Goal: Information Seeking & Learning: Find specific fact

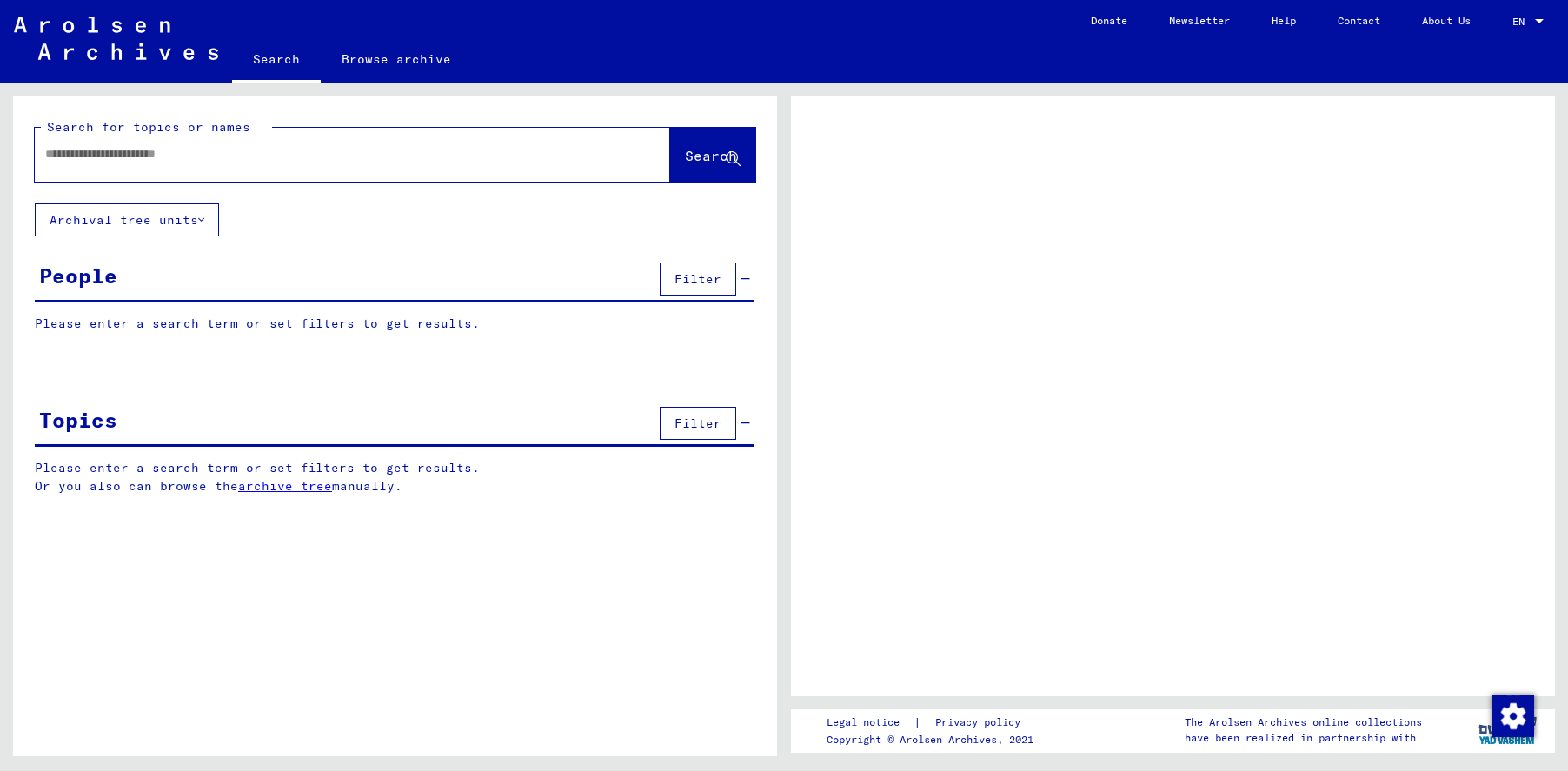
click at [196, 153] on input "text" at bounding box center [336, 154] width 583 height 18
type input "**********"
click at [670, 166] on button "Search" at bounding box center [712, 155] width 85 height 54
click at [689, 156] on span "Search" at bounding box center [711, 156] width 52 height 18
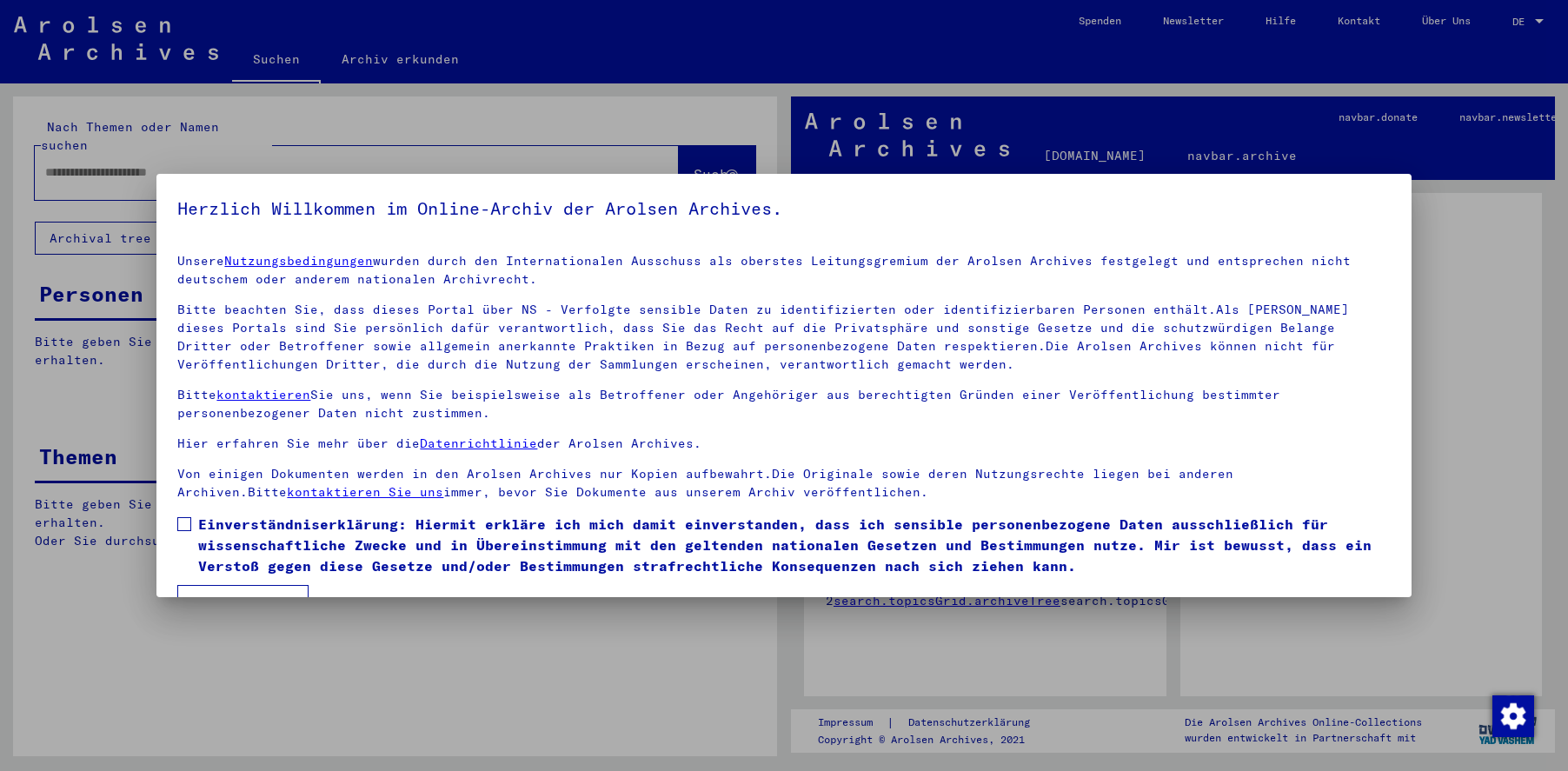
click at [183, 521] on span at bounding box center [184, 524] width 14 height 14
click at [220, 586] on button "Ich stimme zu" at bounding box center [243, 600] width 131 height 33
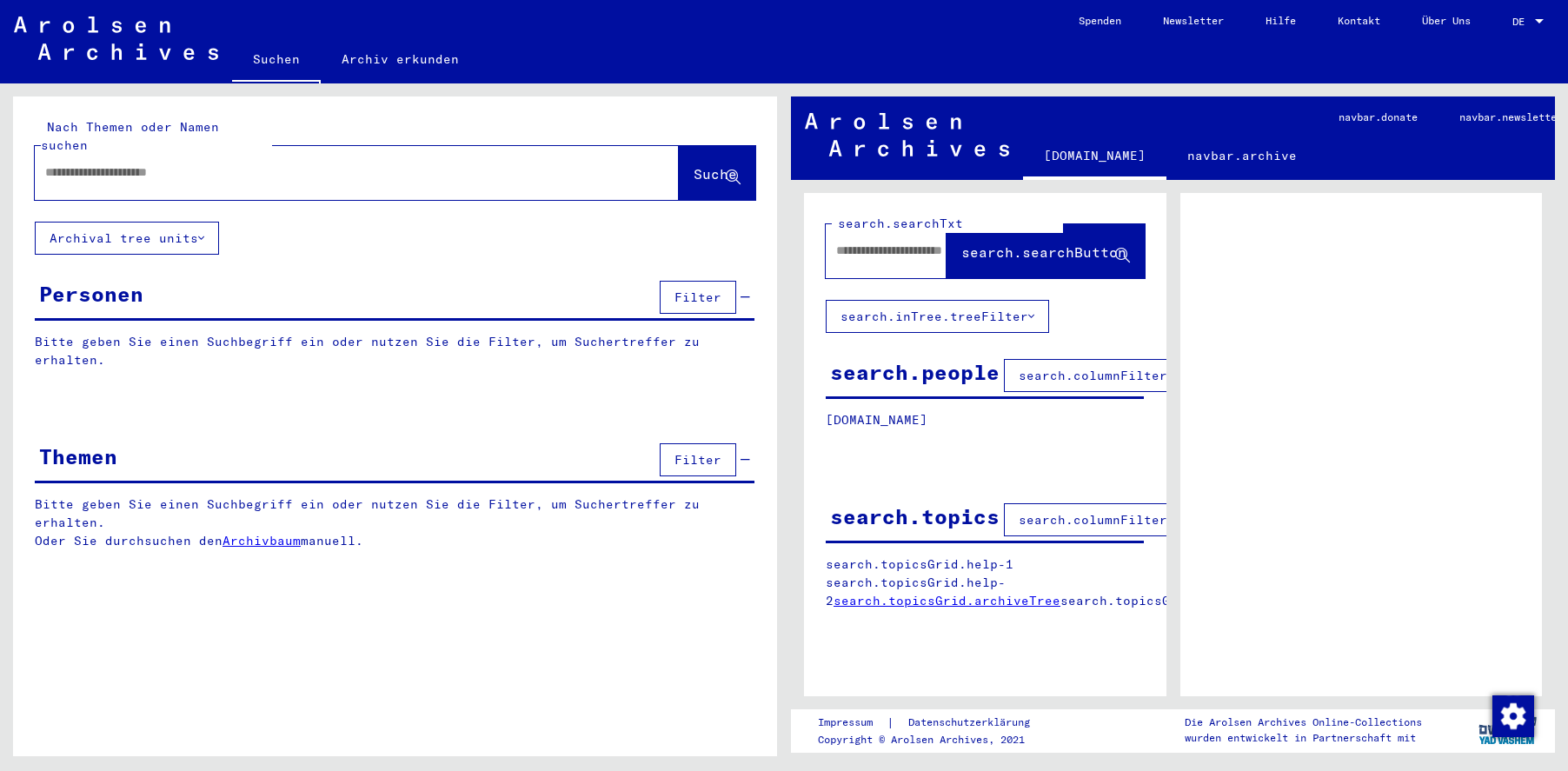
click at [84, 163] on input "text" at bounding box center [341, 171] width 592 height 18
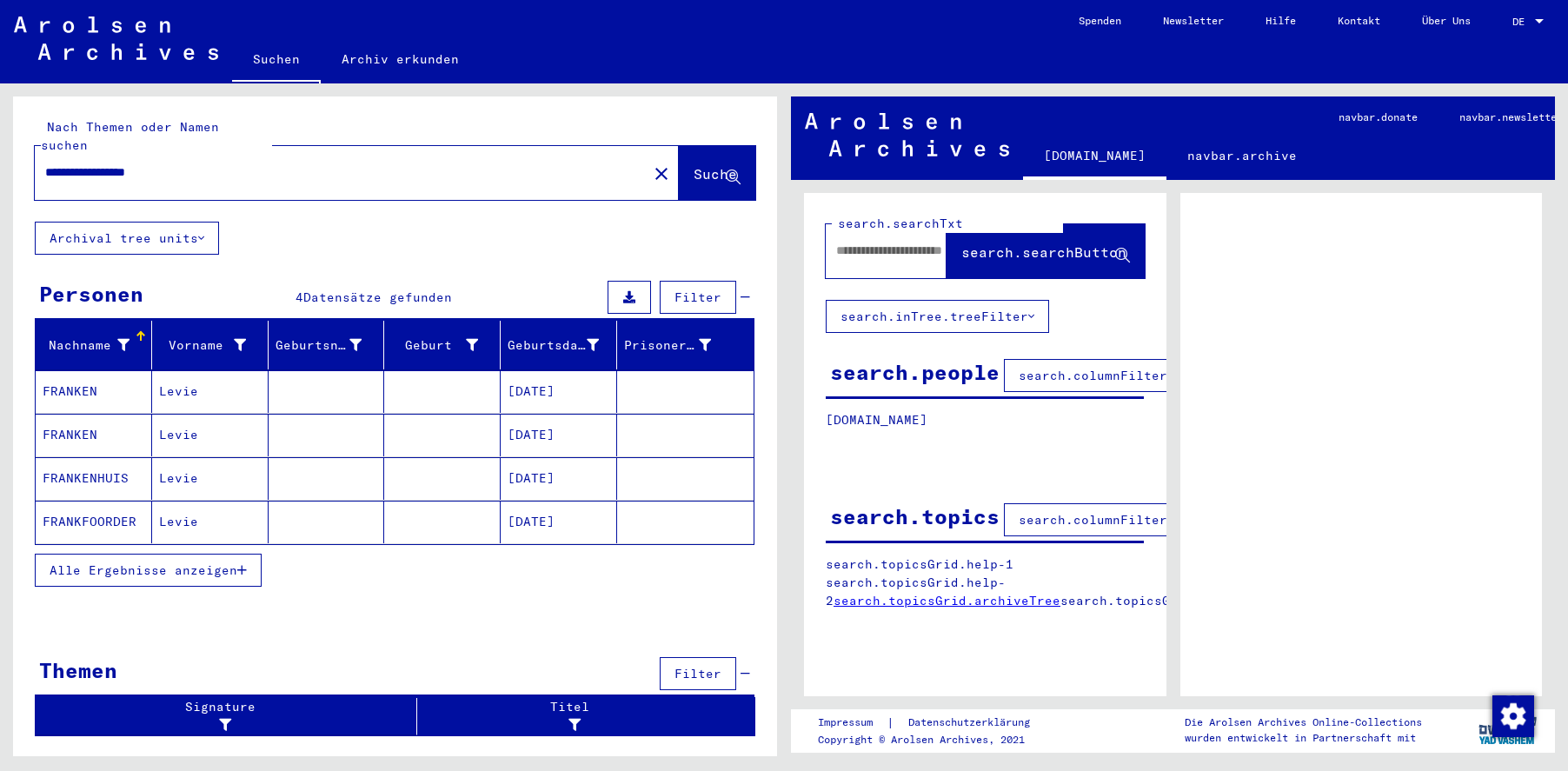
click at [79, 414] on mat-cell "FRANKEN" at bounding box center [94, 435] width 116 height 42
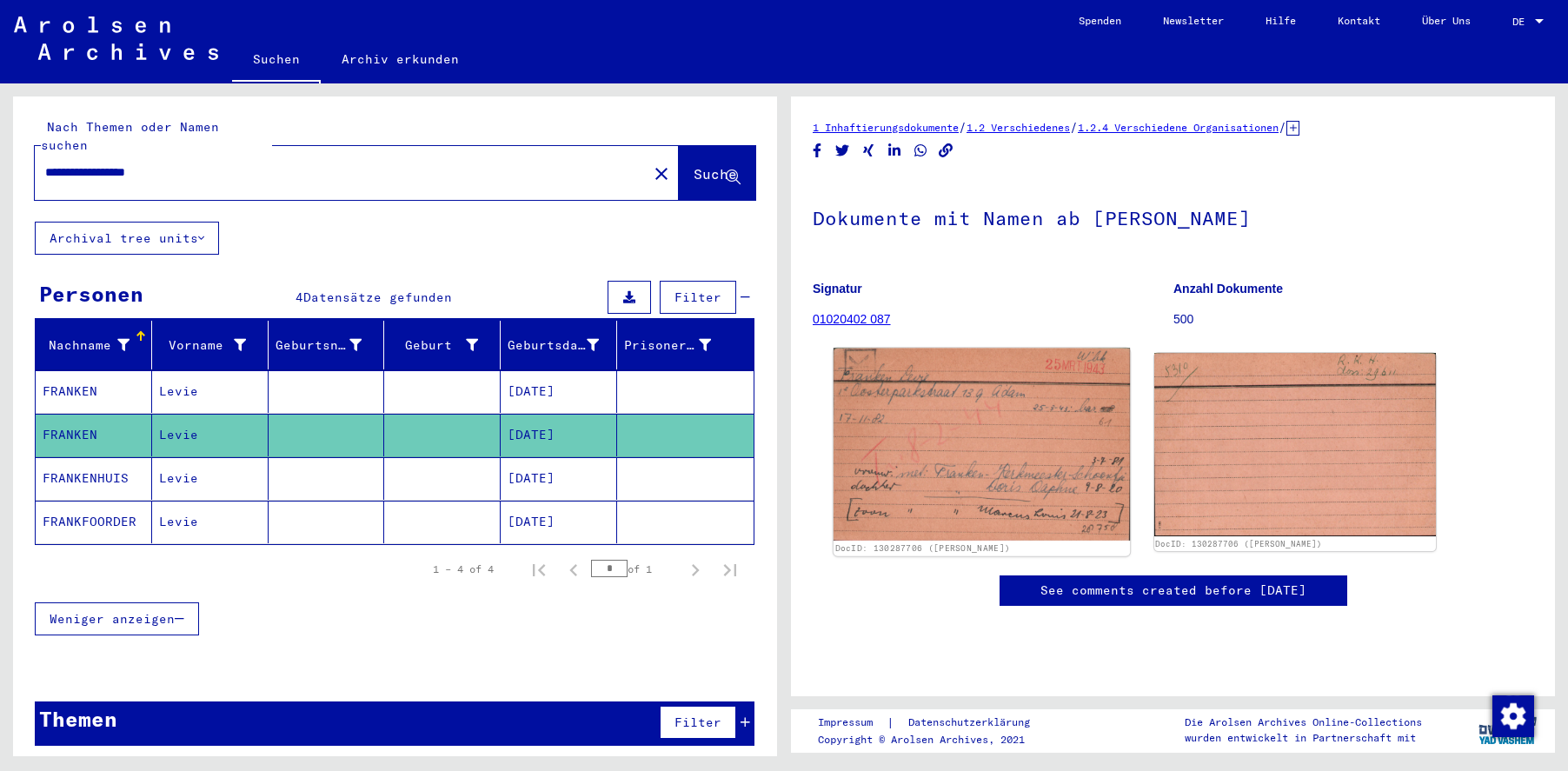
click at [925, 438] on img at bounding box center [982, 444] width 296 height 192
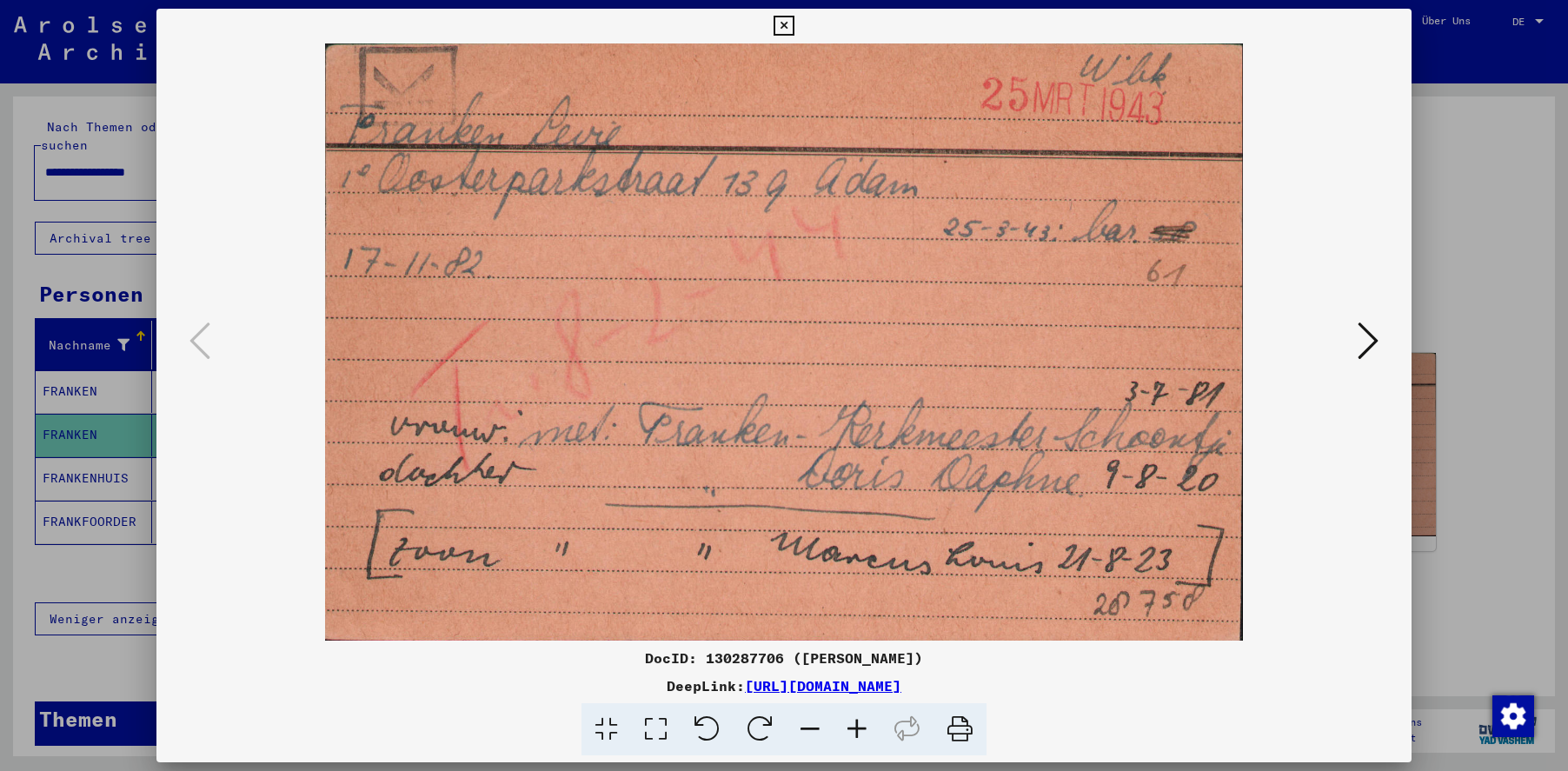
drag, startPoint x: 1342, startPoint y: 331, endPoint x: 1361, endPoint y: 339, distance: 20.6
click at [1343, 331] on img at bounding box center [784, 341] width 1136 height 597
click at [1365, 339] on icon at bounding box center [1368, 340] width 21 height 42
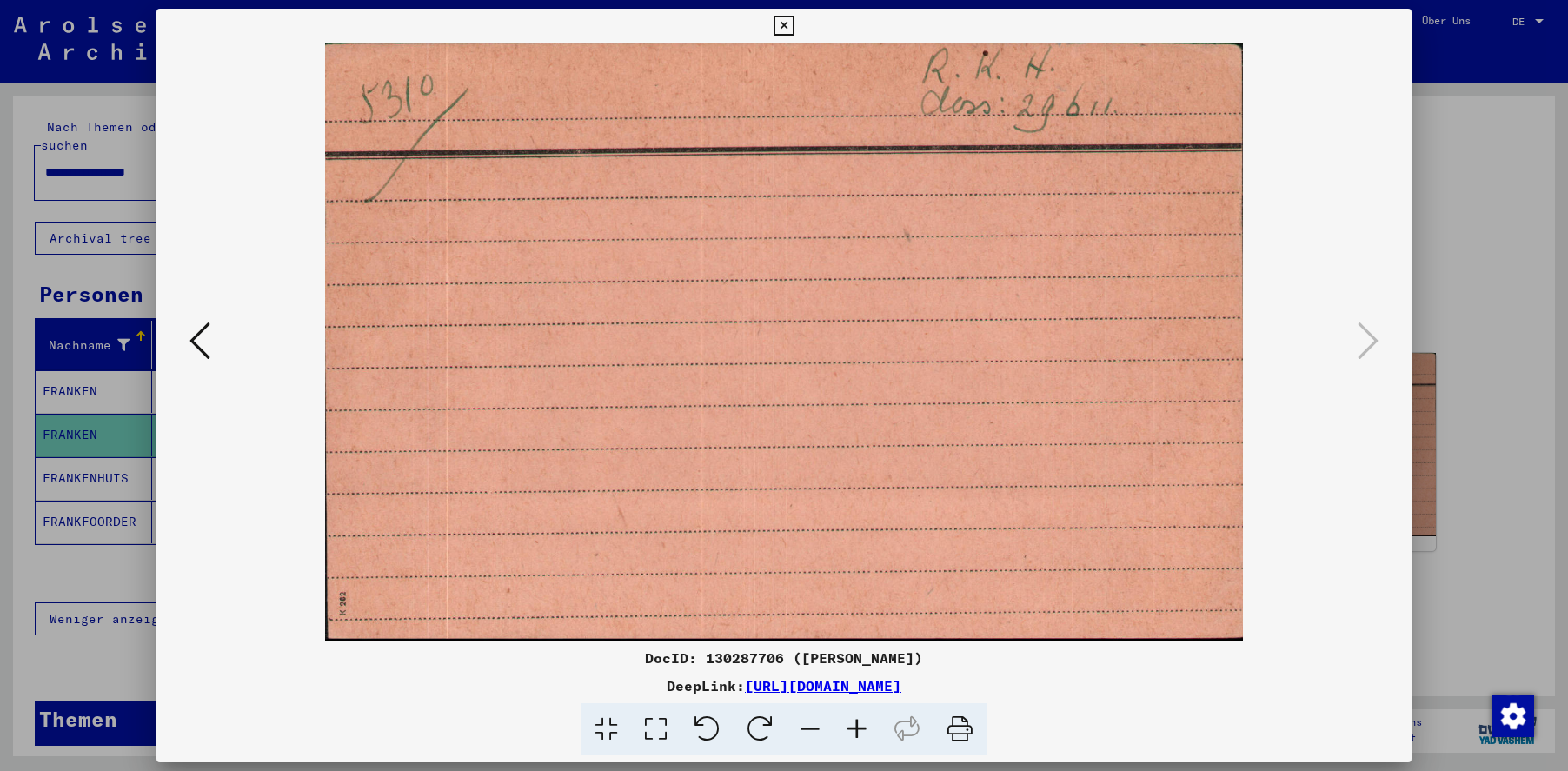
click at [207, 345] on icon at bounding box center [200, 340] width 21 height 42
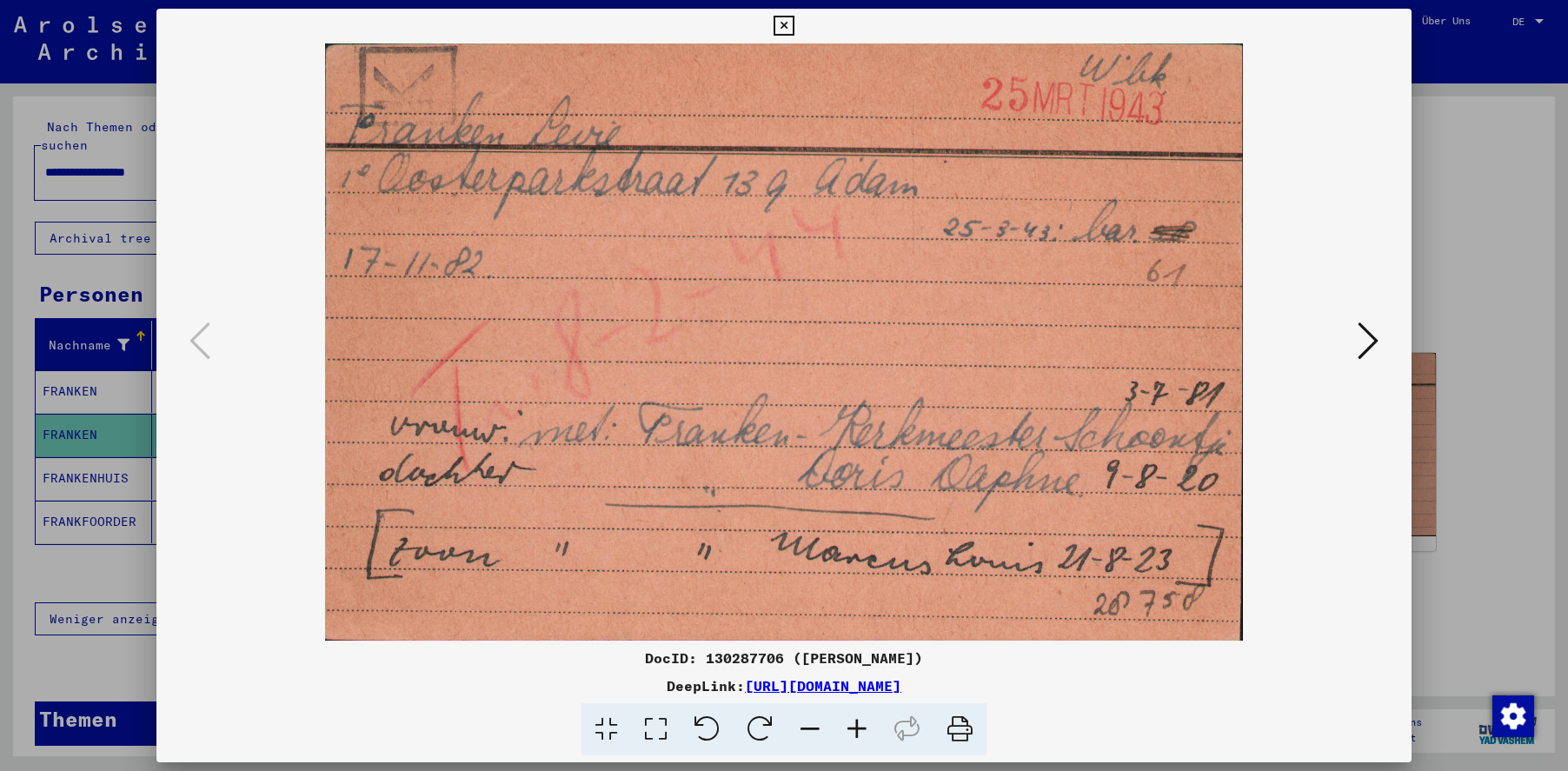
click at [786, 28] on icon at bounding box center [784, 26] width 20 height 21
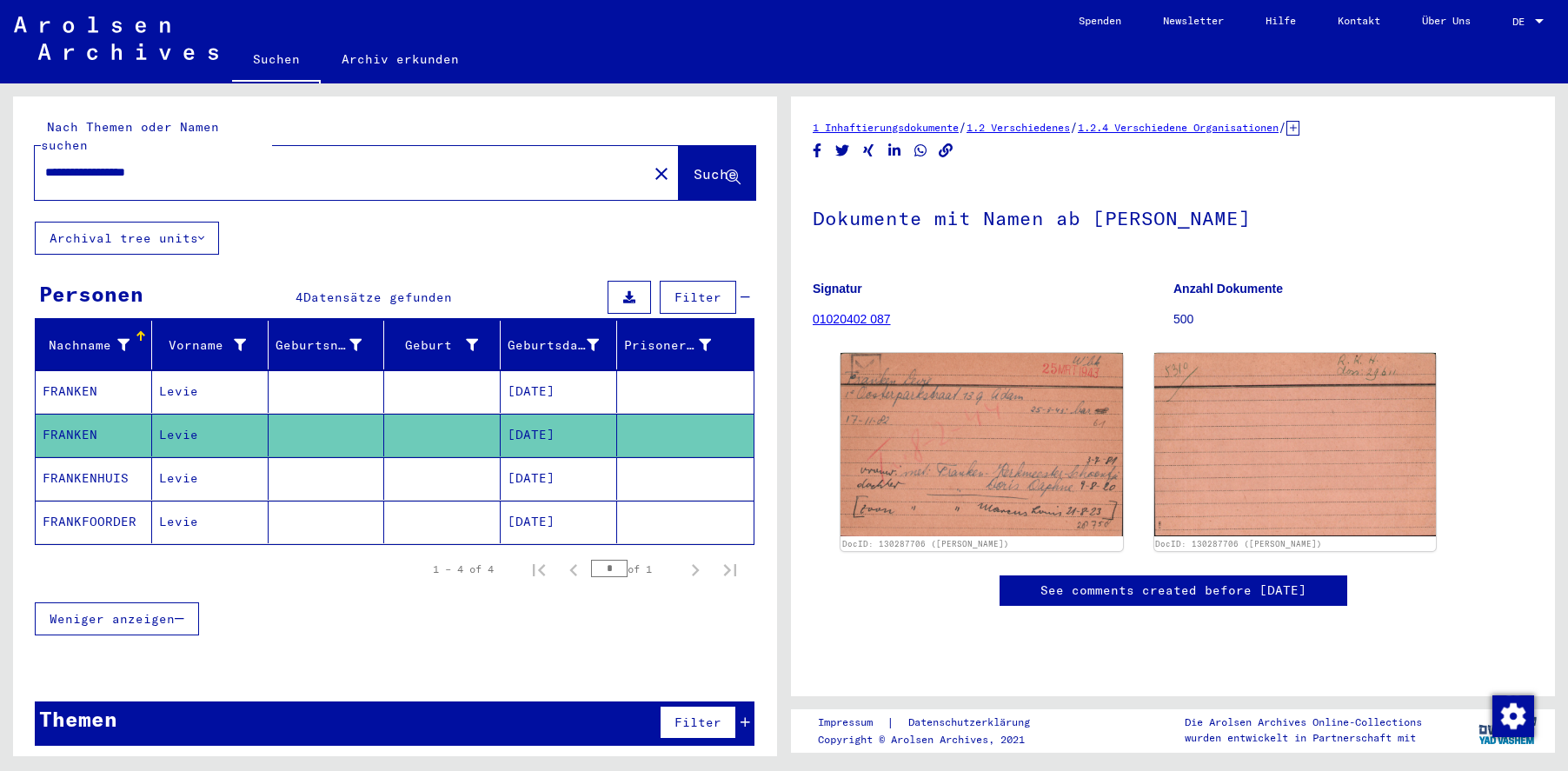
click at [235, 370] on mat-cell "Levie" at bounding box center [210, 391] width 116 height 42
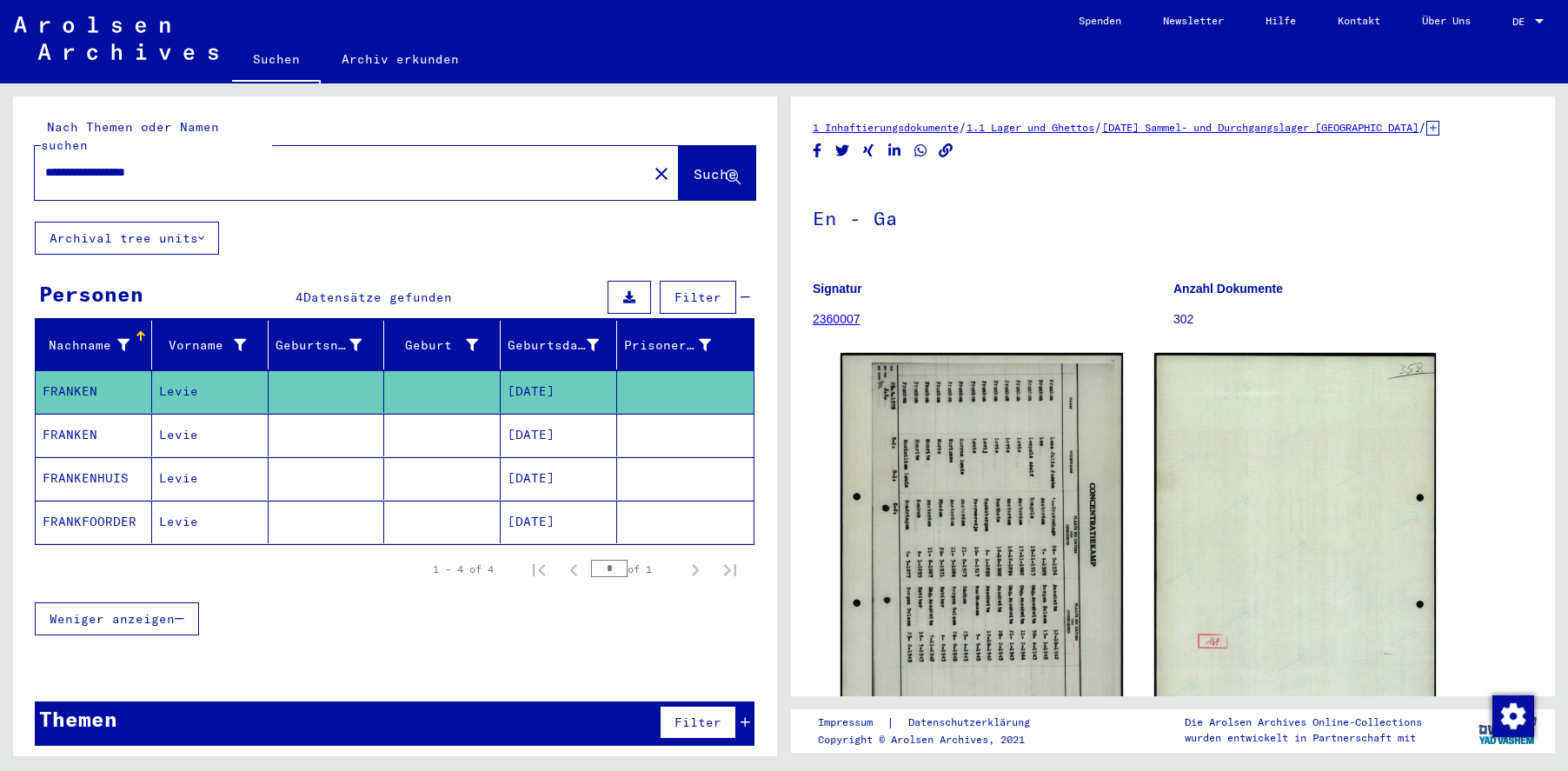
drag, startPoint x: 215, startPoint y: 150, endPoint x: 1, endPoint y: 156, distance: 214.1
click at [1, 156] on div "**********" at bounding box center [392, 420] width 784 height 673
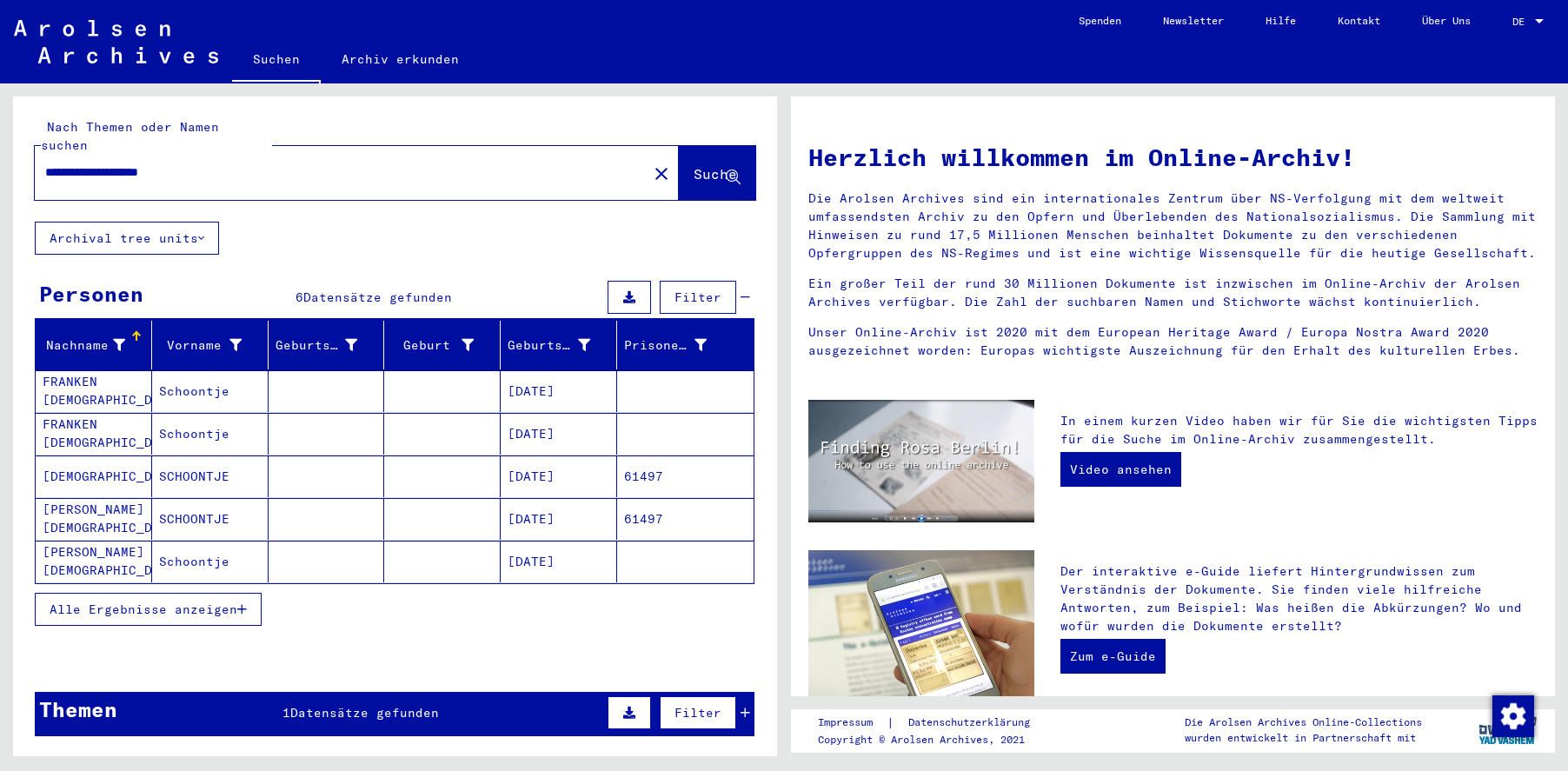
click at [125, 381] on mat-cell "FRANKEN KERKMEESTER" at bounding box center [94, 391] width 116 height 42
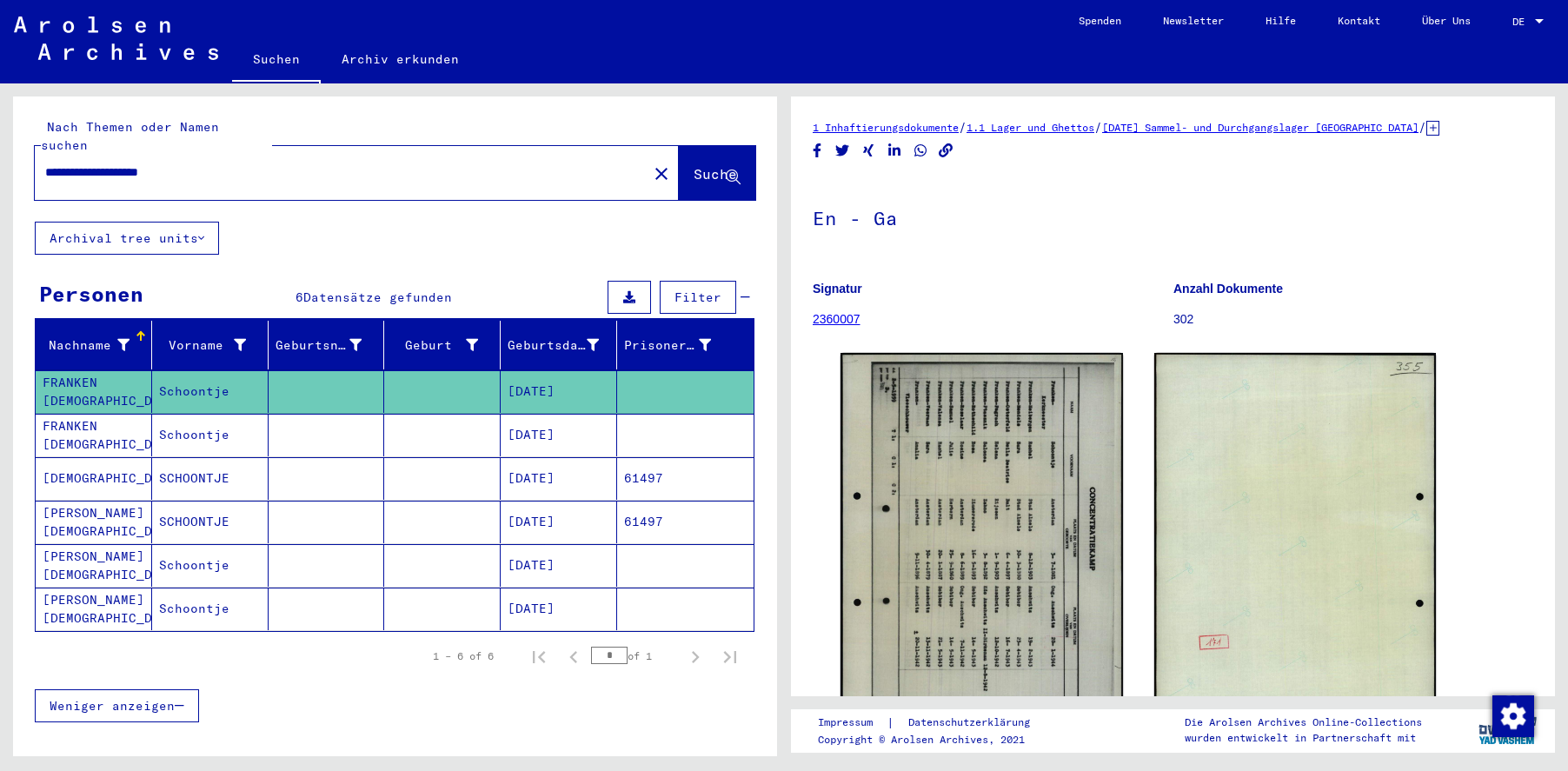
click at [108, 426] on mat-cell "FRANKEN KERKMEESTER" at bounding box center [94, 435] width 116 height 42
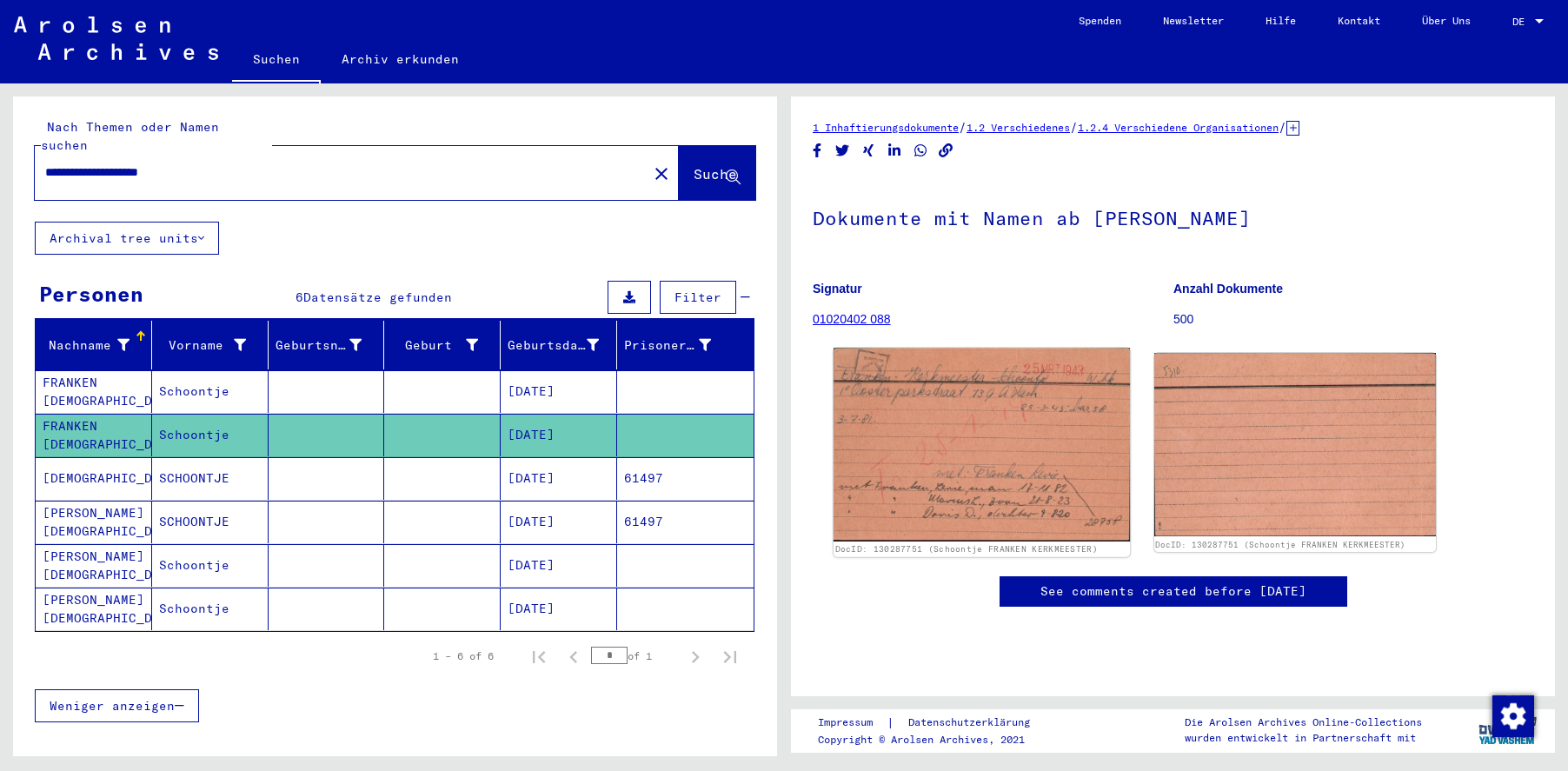
click at [966, 457] on img at bounding box center [982, 444] width 296 height 194
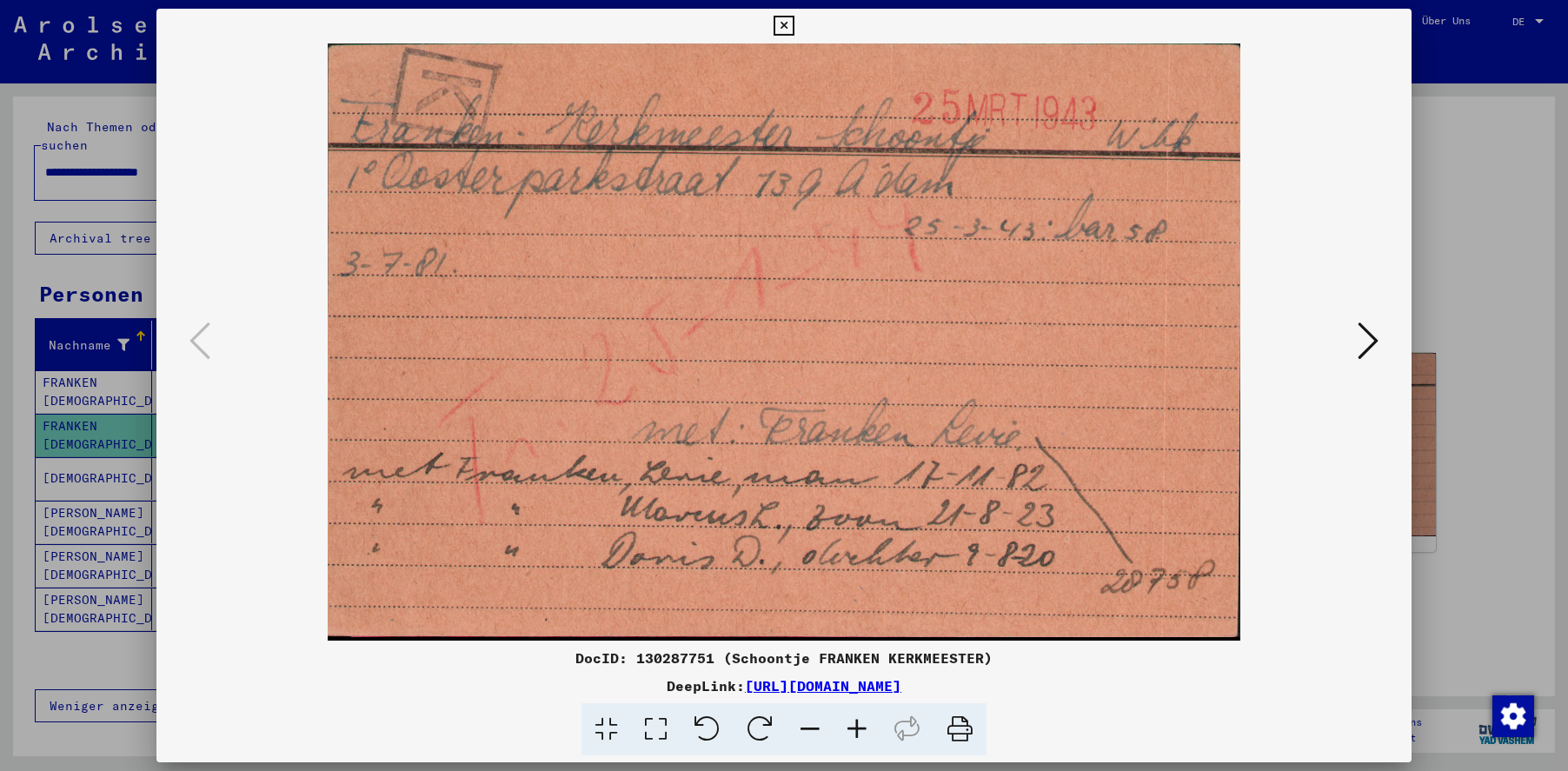
click at [781, 24] on icon at bounding box center [784, 26] width 20 height 21
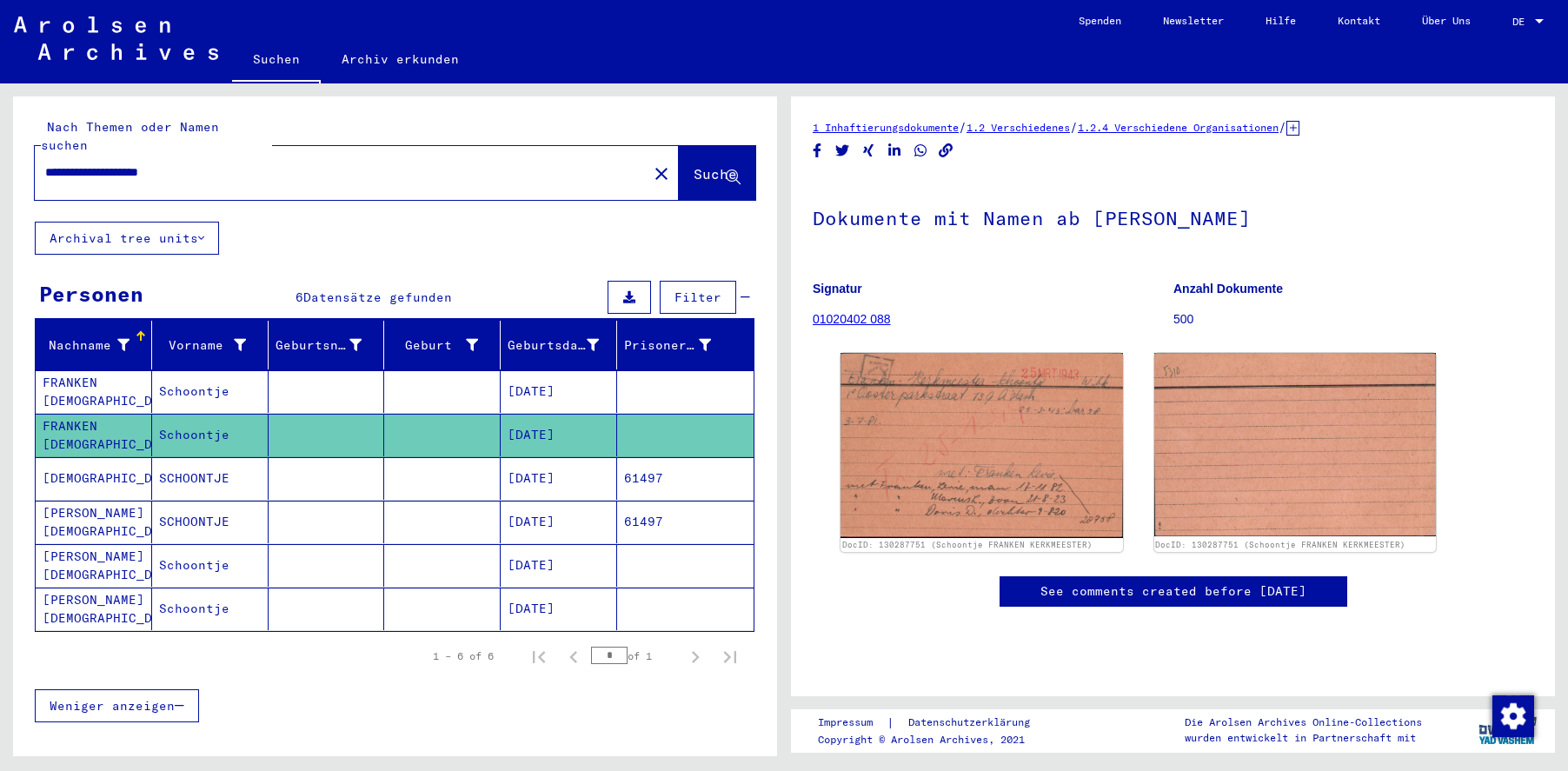
click at [254, 163] on input "**********" at bounding box center [341, 171] width 592 height 18
drag, startPoint x: 243, startPoint y: 159, endPoint x: 12, endPoint y: 153, distance: 231.1
click at [12, 153] on div "**********" at bounding box center [392, 420] width 784 height 673
type input "**********"
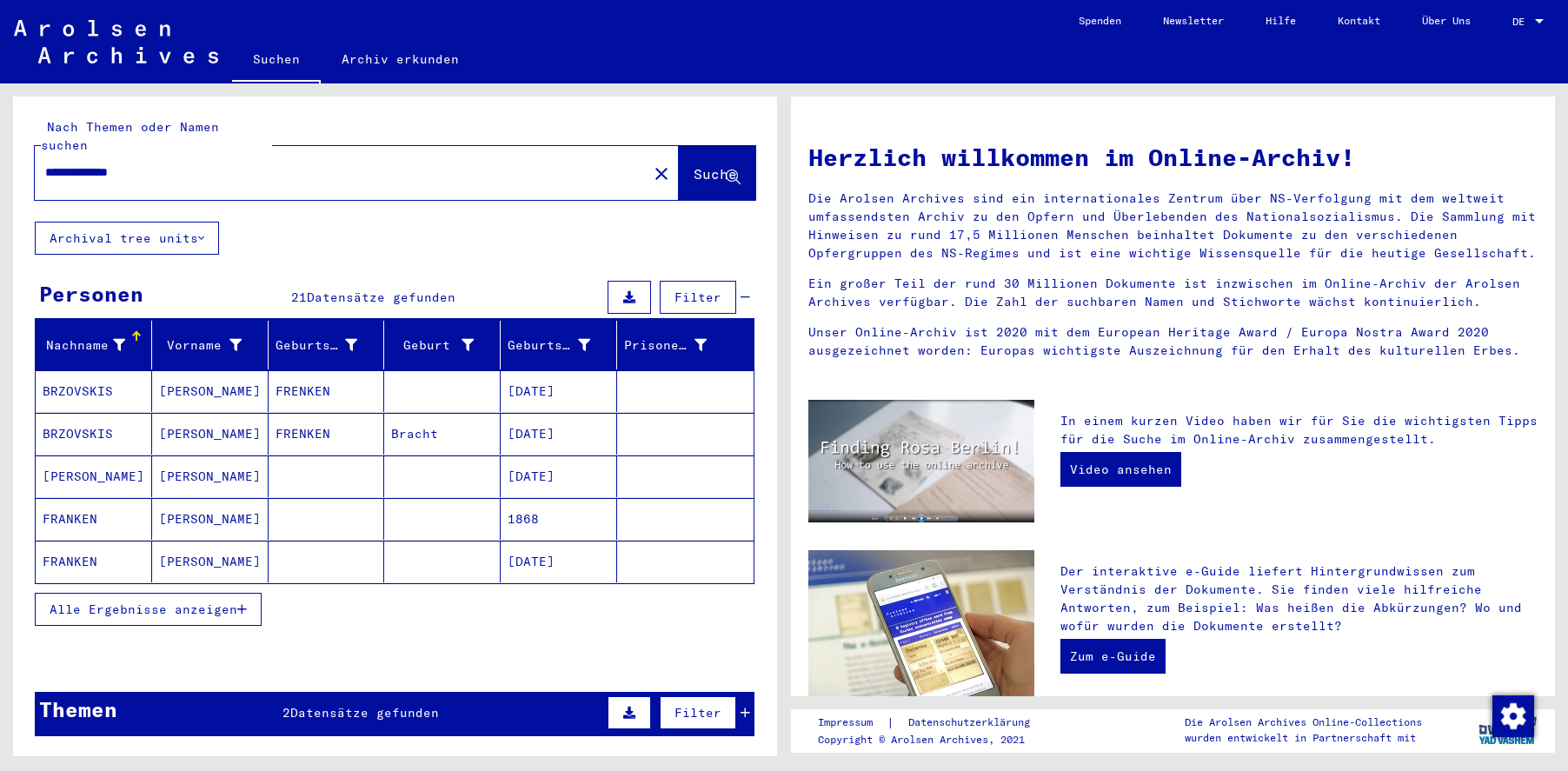
click at [120, 601] on span "Alle Ergebnisse anzeigen" at bounding box center [143, 609] width 187 height 16
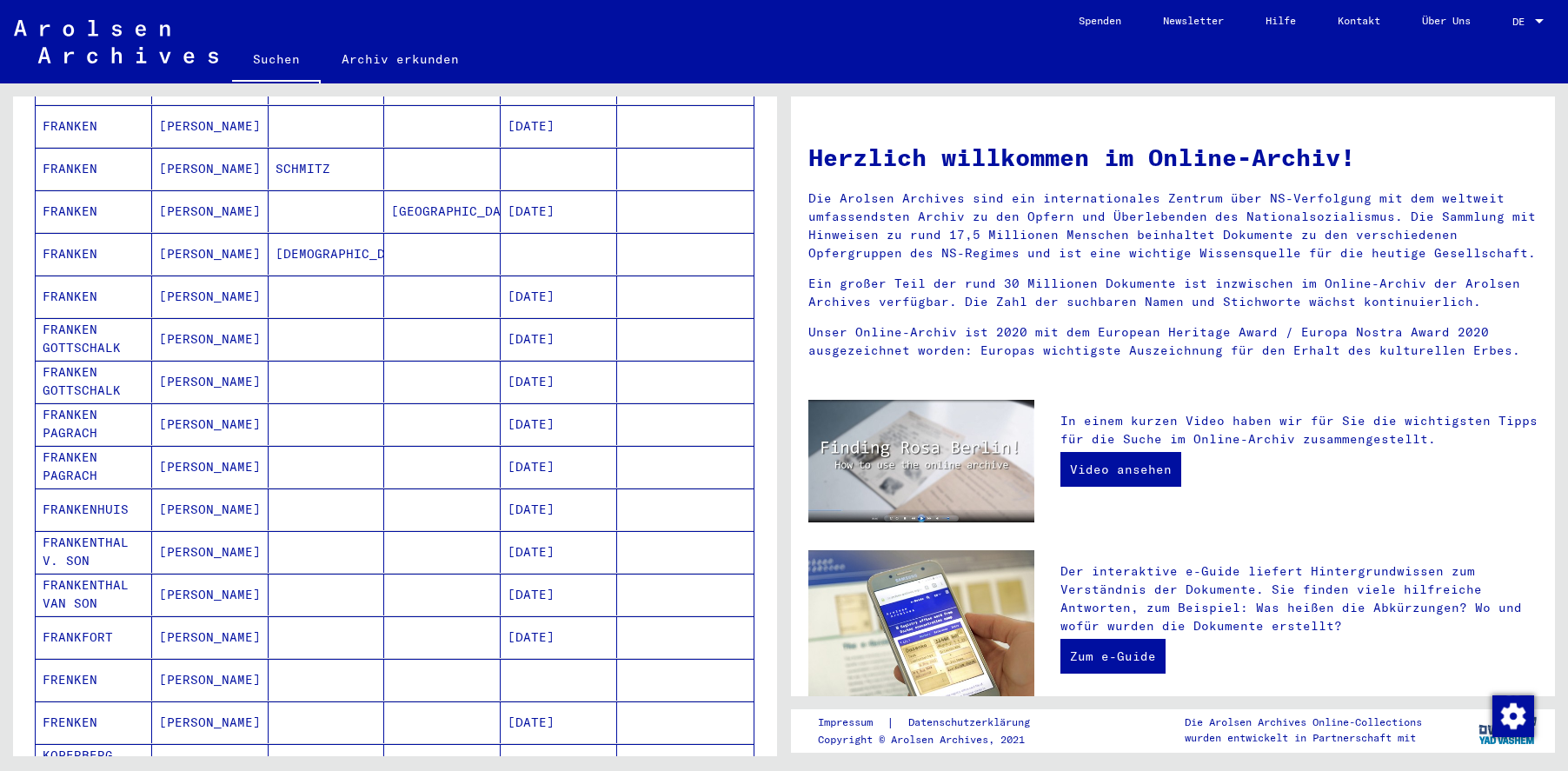
scroll to position [522, 0]
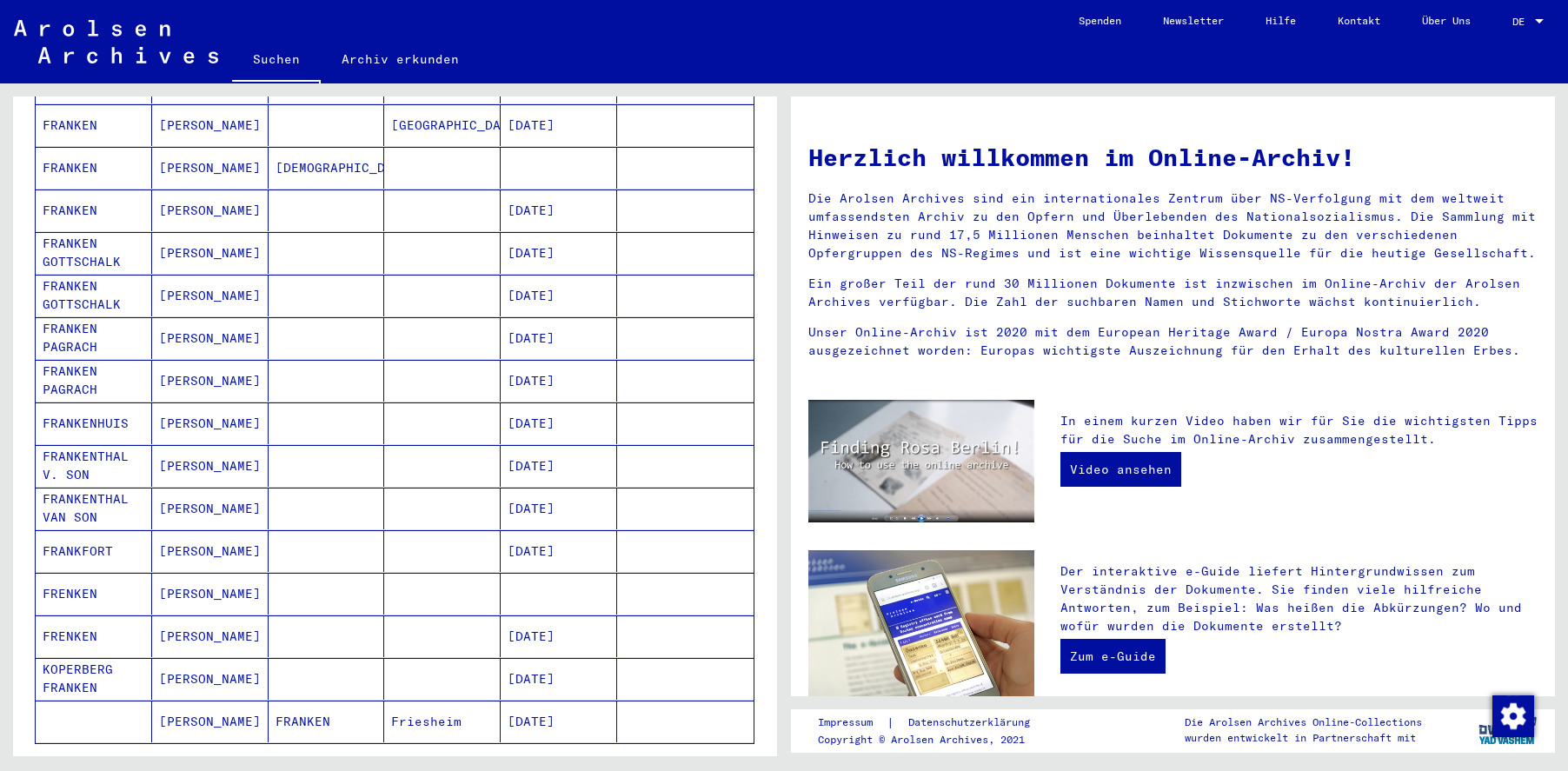
click at [98, 658] on mat-cell "KOPERBERG FRANKEN" at bounding box center [94, 678] width 116 height 42
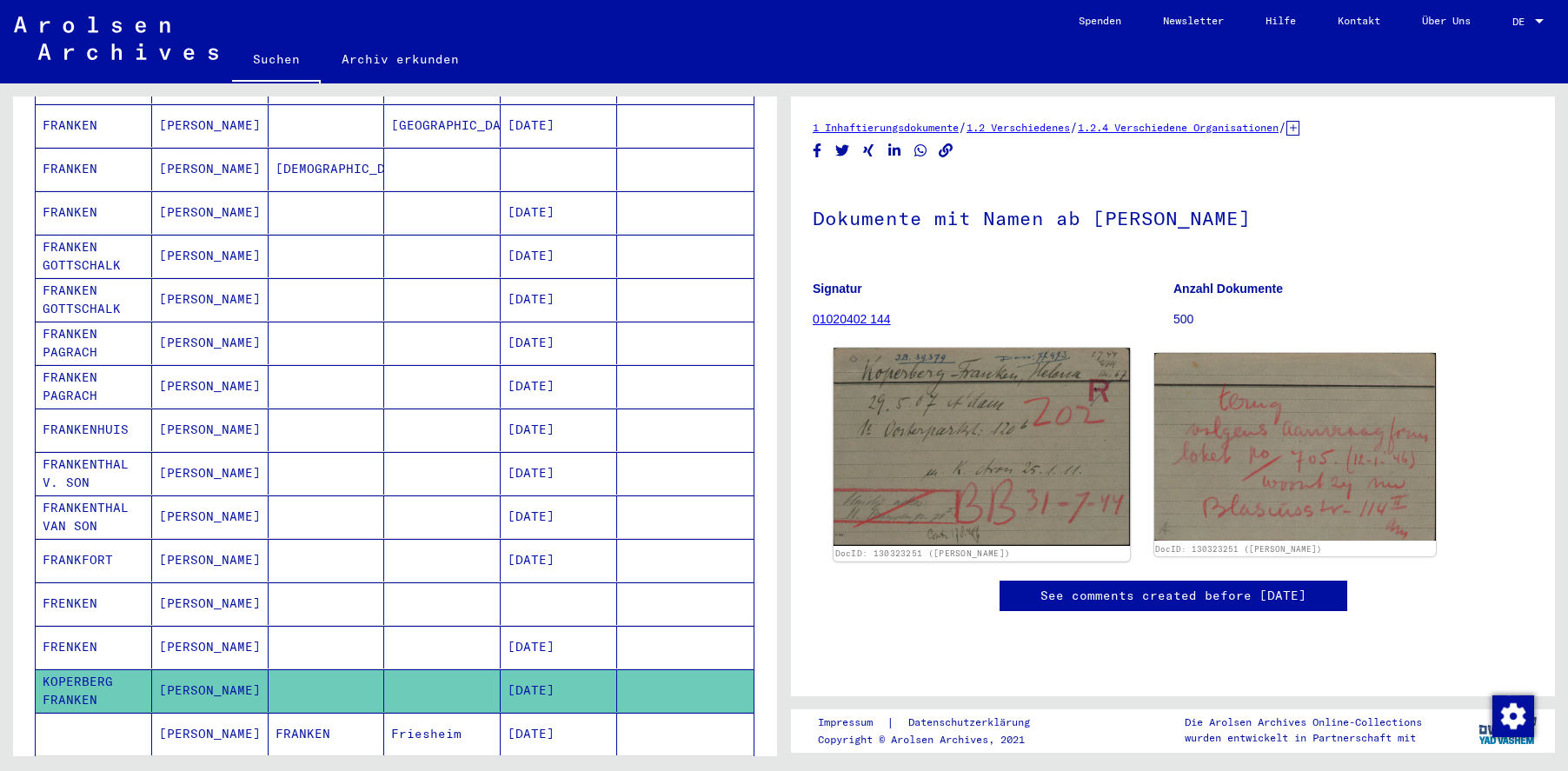
click at [929, 438] on img at bounding box center [982, 446] width 296 height 198
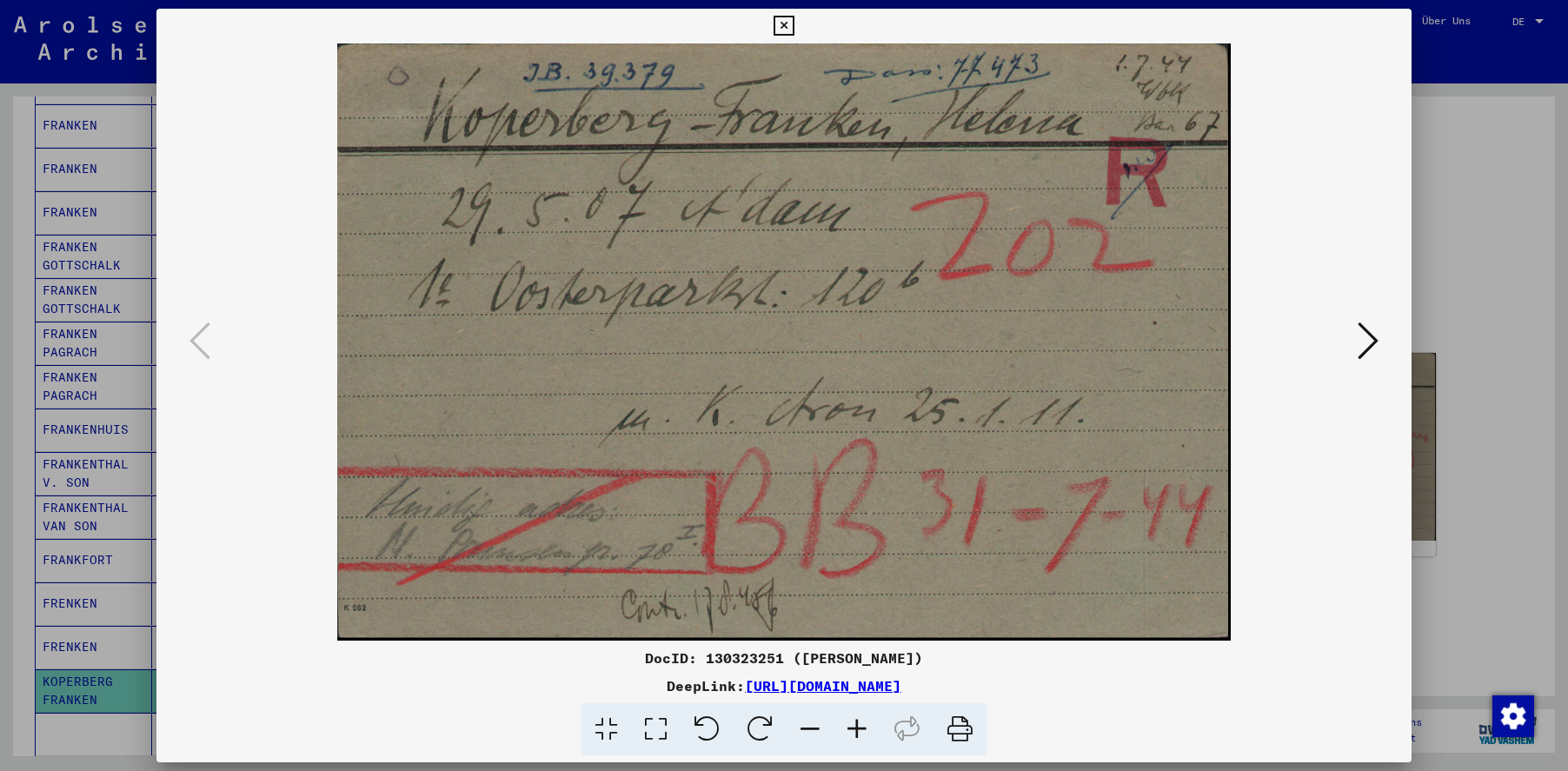
click at [1366, 336] on icon at bounding box center [1368, 340] width 21 height 42
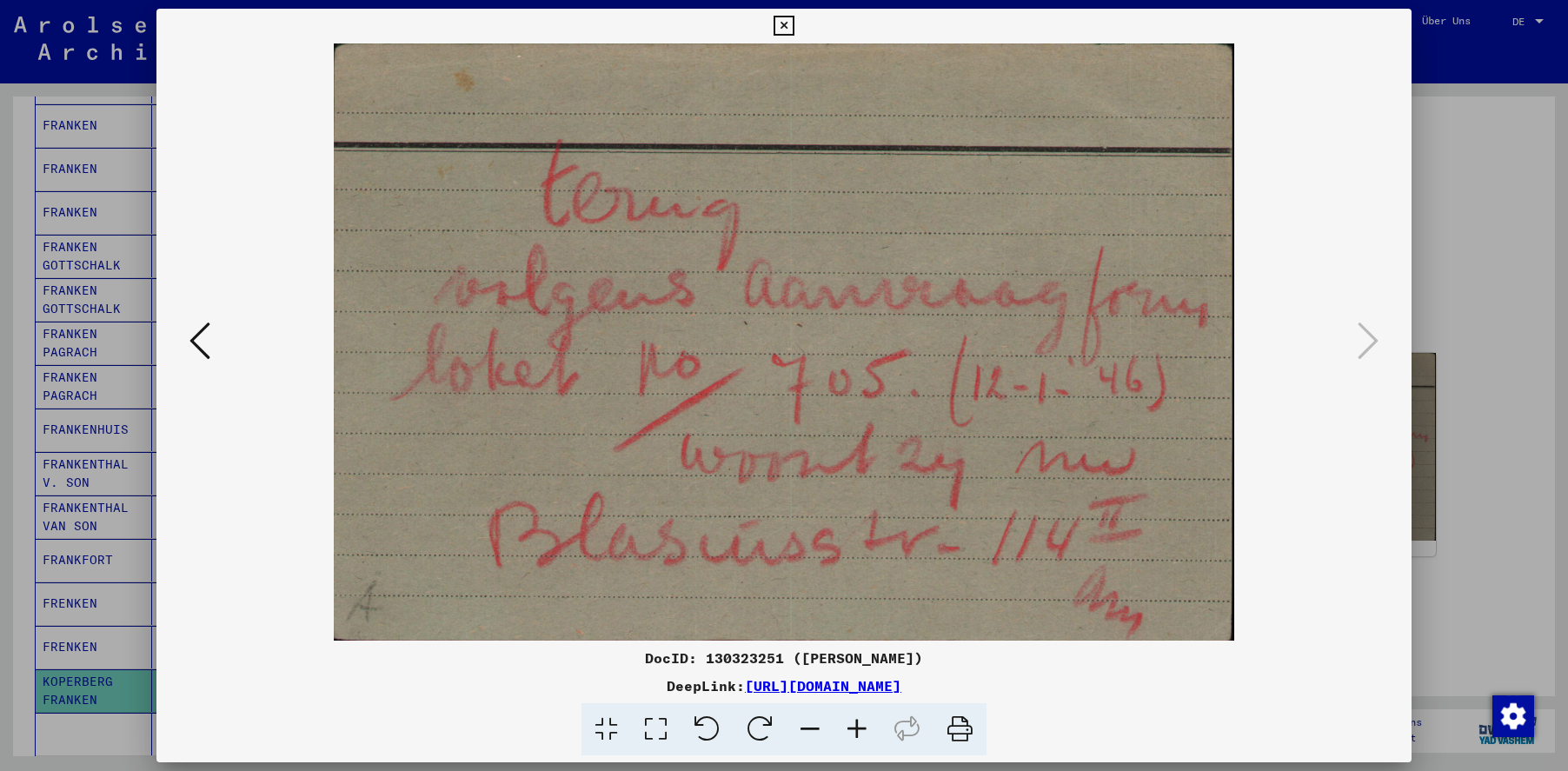
click at [790, 26] on icon at bounding box center [784, 26] width 20 height 21
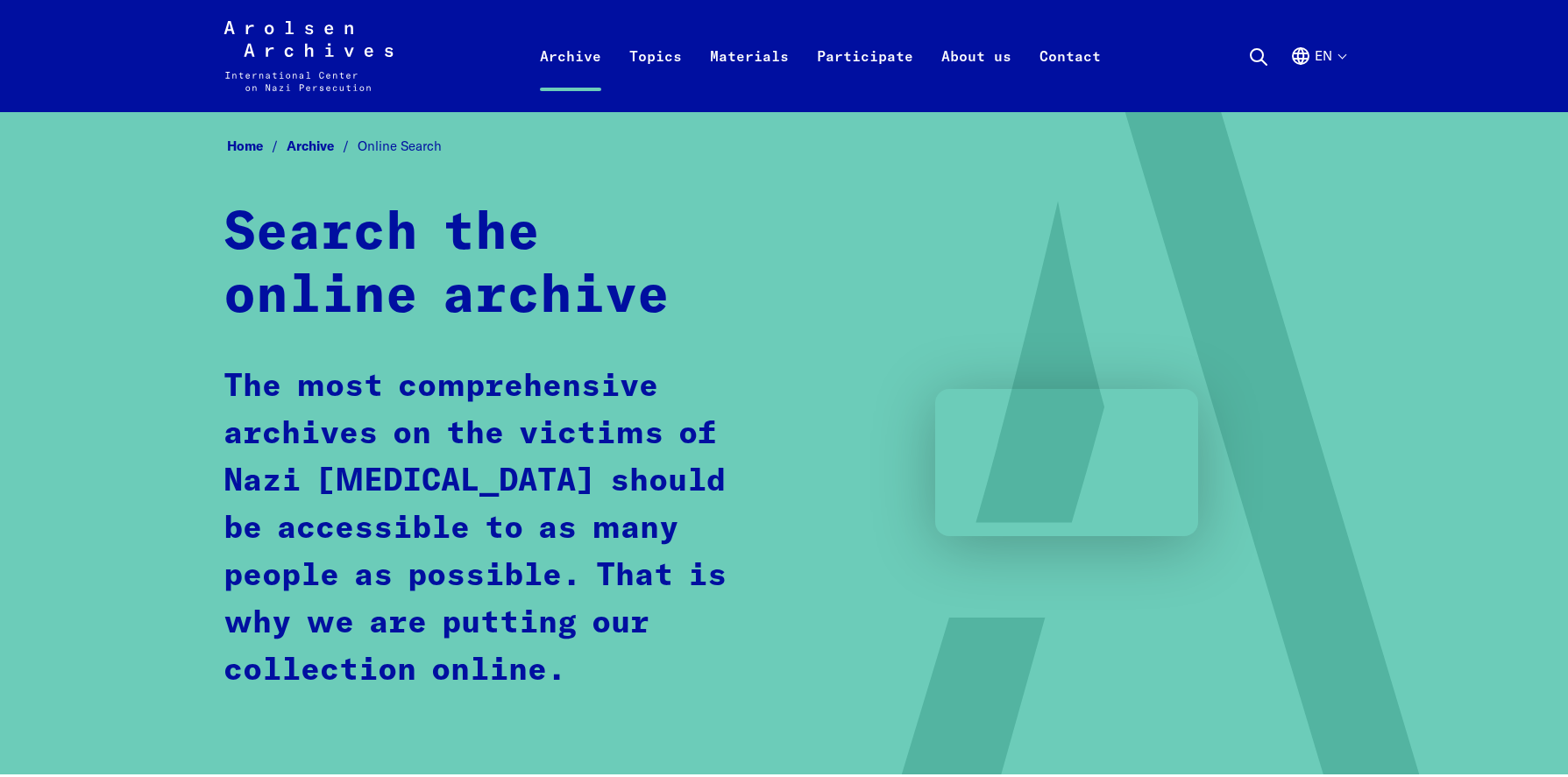
click at [282, 42] on icon "Arolsen Archives - International Center on Nazi Persecution | Return to home pa…" at bounding box center [309, 56] width 170 height 70
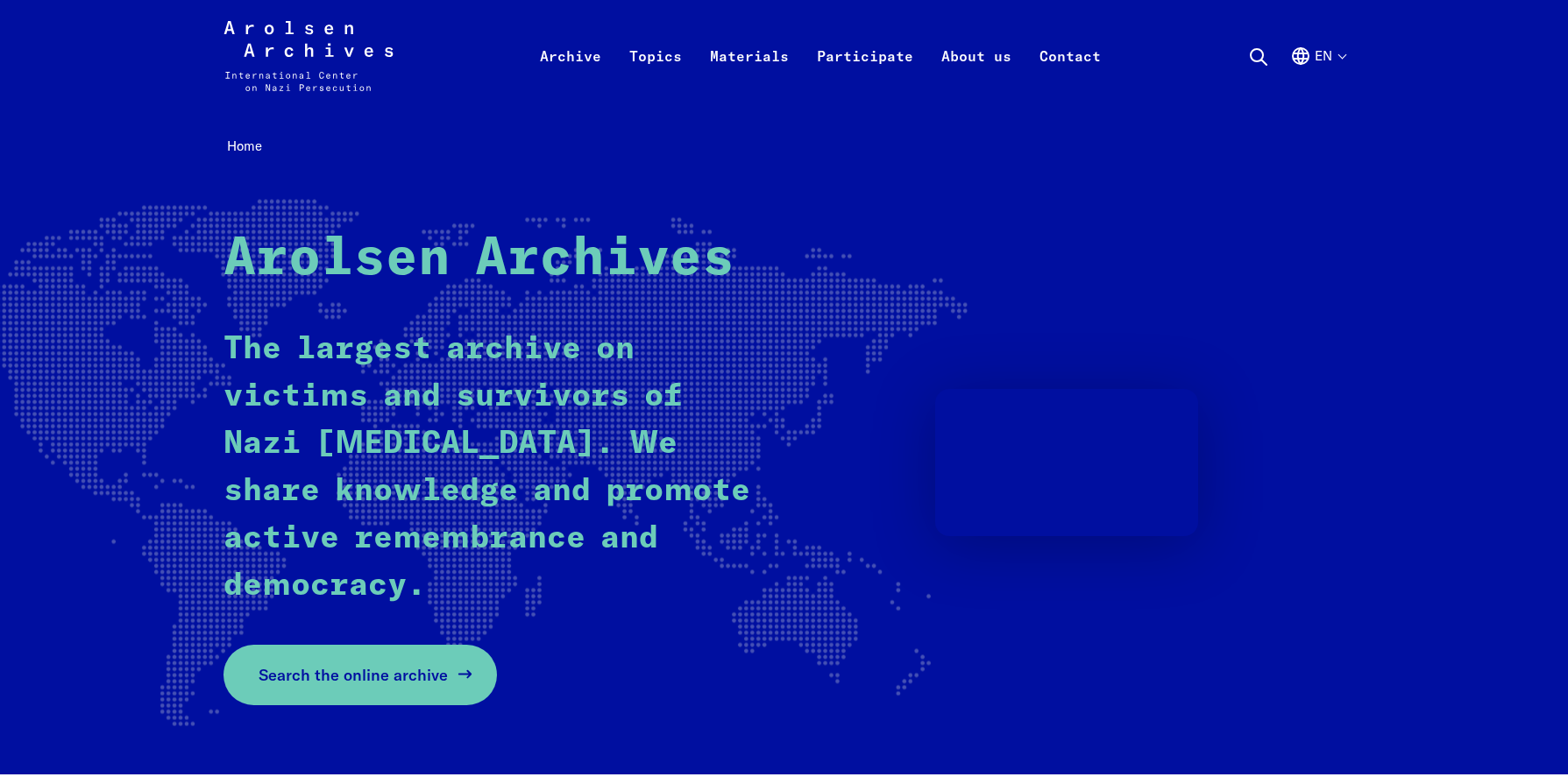
click at [321, 667] on span "Search the online archive" at bounding box center [353, 674] width 189 height 24
